Goal: Obtain resource: Download file/media

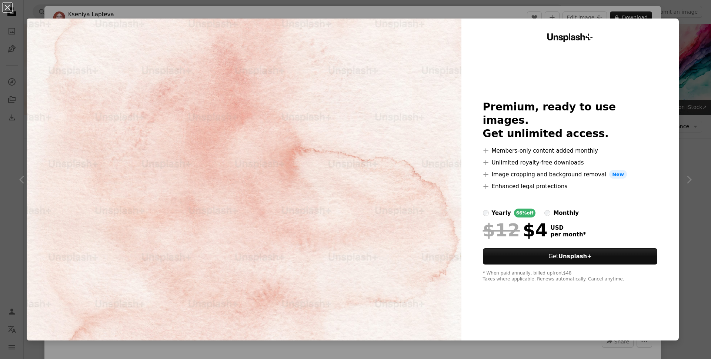
scroll to position [963, 0]
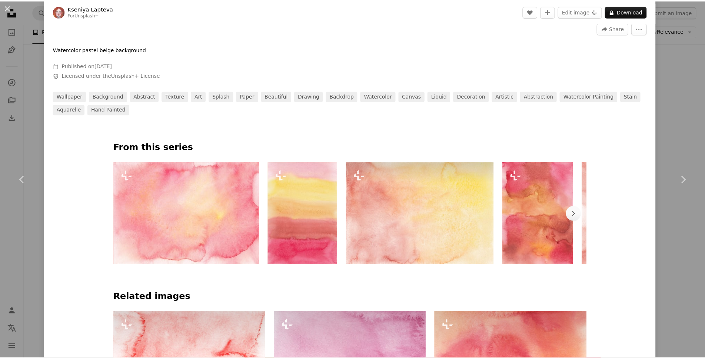
scroll to position [407, 0]
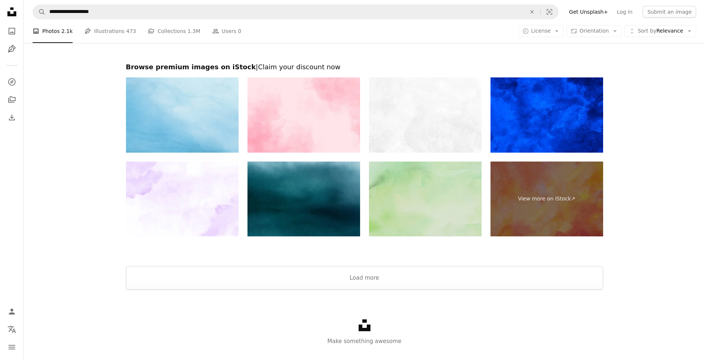
scroll to position [2683, 0]
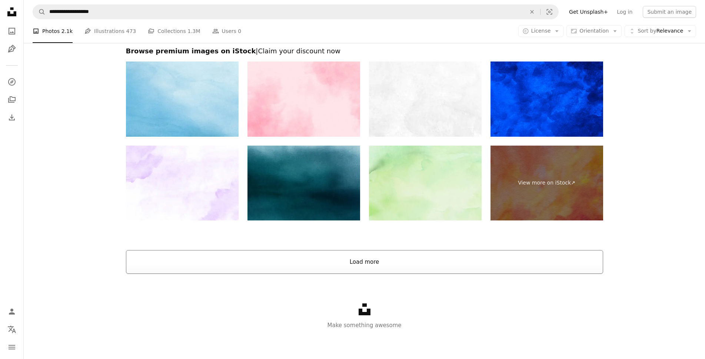
click at [390, 267] on button "Load more" at bounding box center [364, 262] width 477 height 24
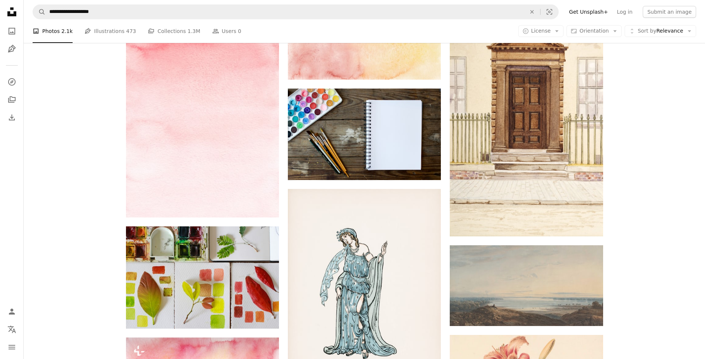
scroll to position [4646, 0]
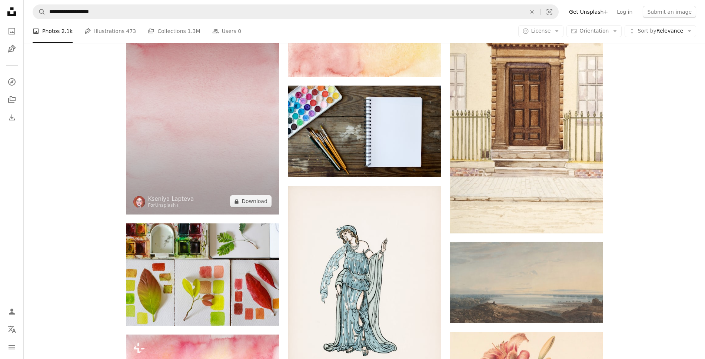
click at [217, 120] on img at bounding box center [202, 107] width 153 height 216
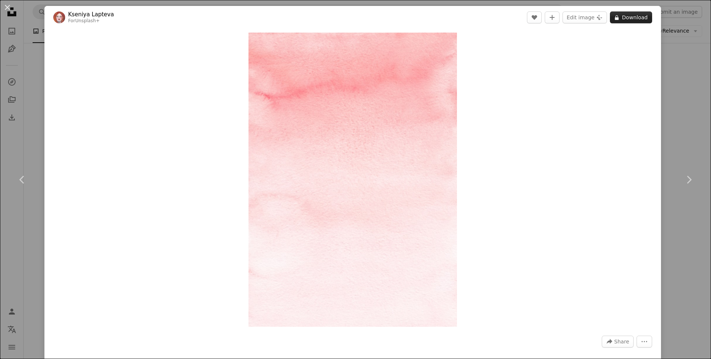
click at [630, 20] on button "A lock Download" at bounding box center [631, 17] width 42 height 12
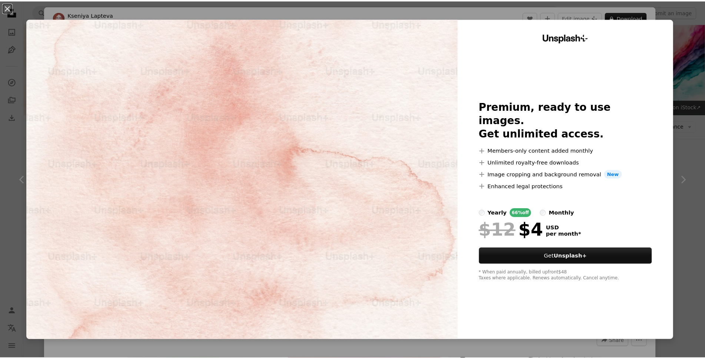
scroll to position [723, 0]
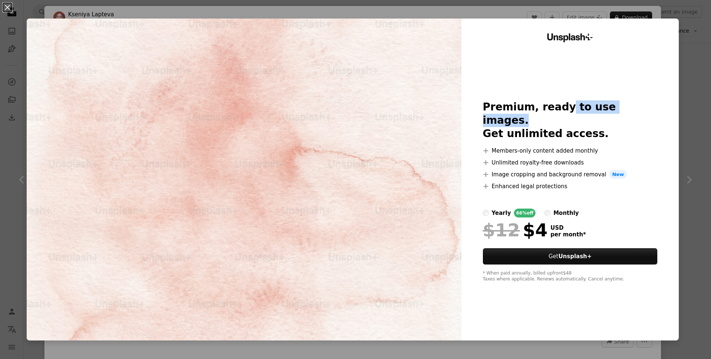
drag, startPoint x: 557, startPoint y: 117, endPoint x: 637, endPoint y: 112, distance: 80.2
click at [637, 112] on h2 "Premium, ready to use images. Get unlimited access." at bounding box center [570, 120] width 175 height 40
click at [639, 110] on h2 "Premium, ready to use images. Get unlimited access." at bounding box center [570, 120] width 175 height 40
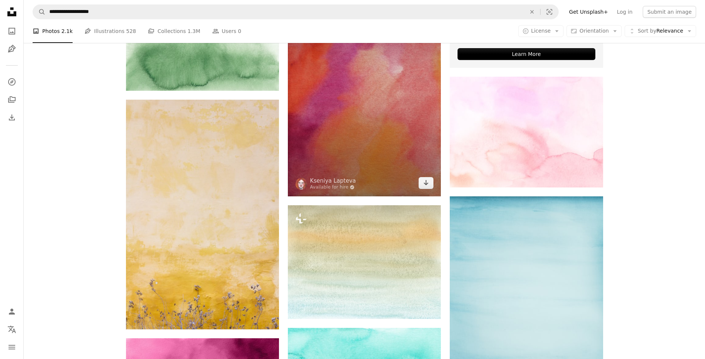
scroll to position [205, 0]
